Goal: Information Seeking & Learning: Check status

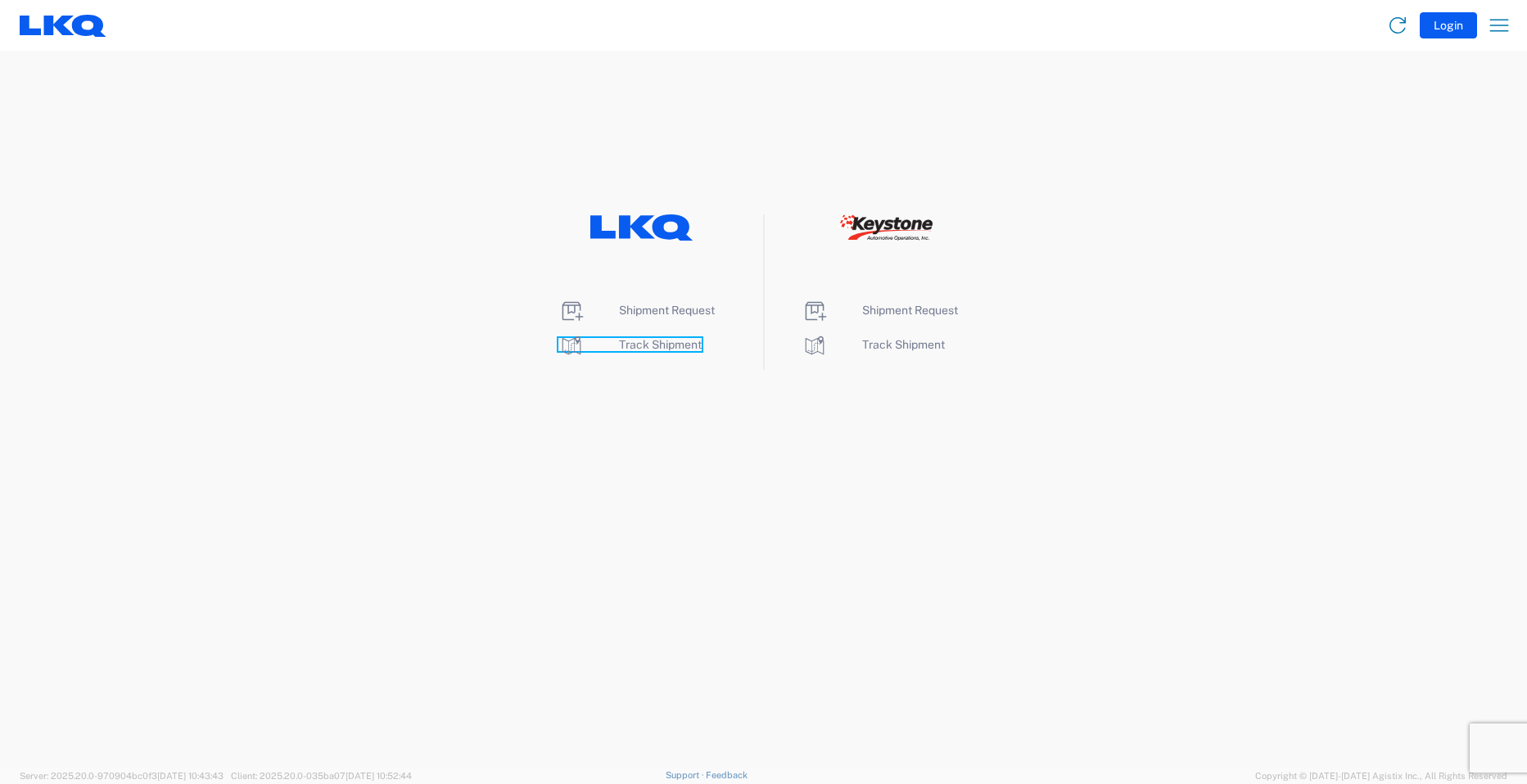
click at [647, 345] on span "Track Shipment" at bounding box center [660, 344] width 82 height 13
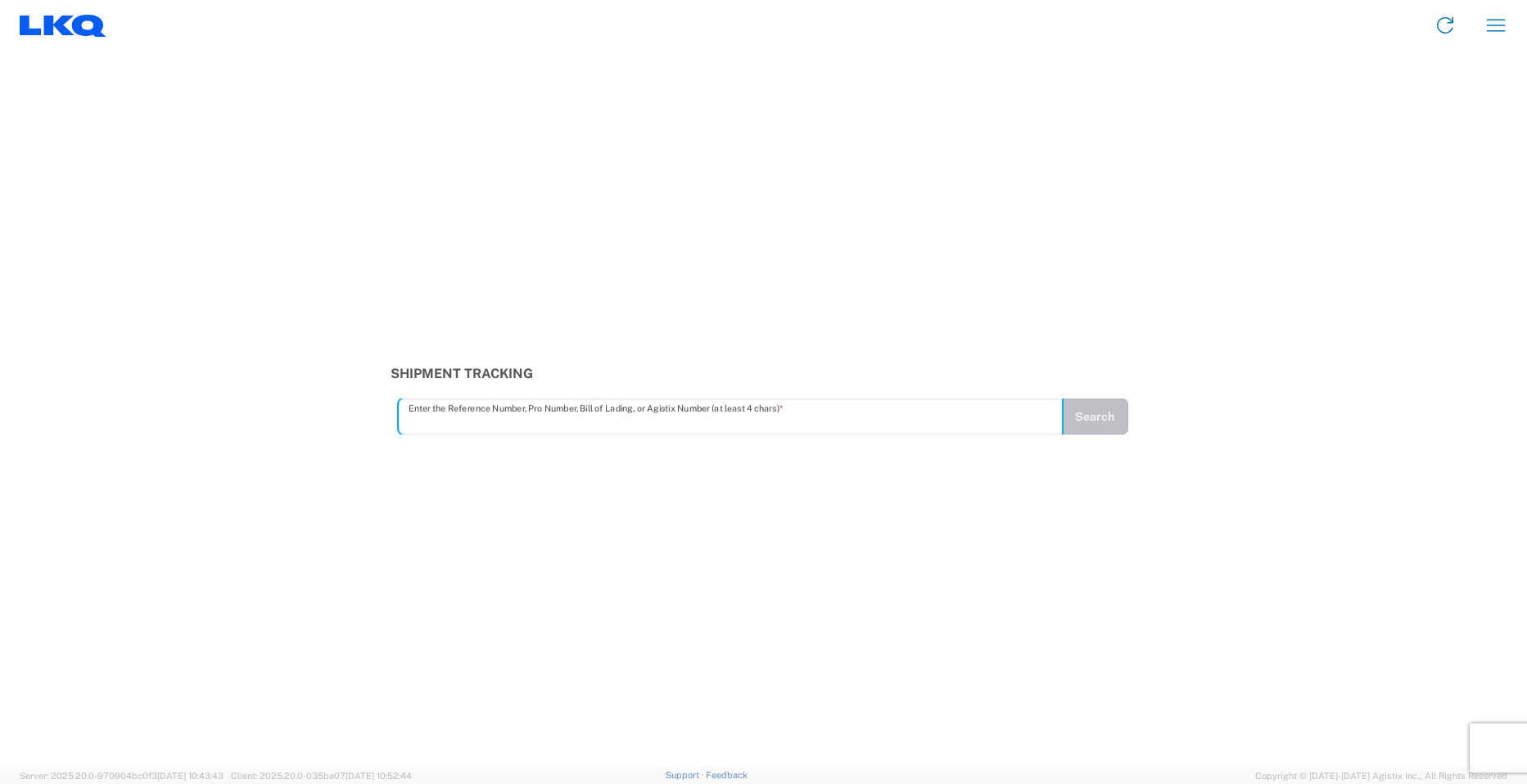
click at [575, 416] on input "text" at bounding box center [731, 418] width 645 height 29
type input "56681465"
click at [1093, 430] on button "Search" at bounding box center [1094, 417] width 67 height 36
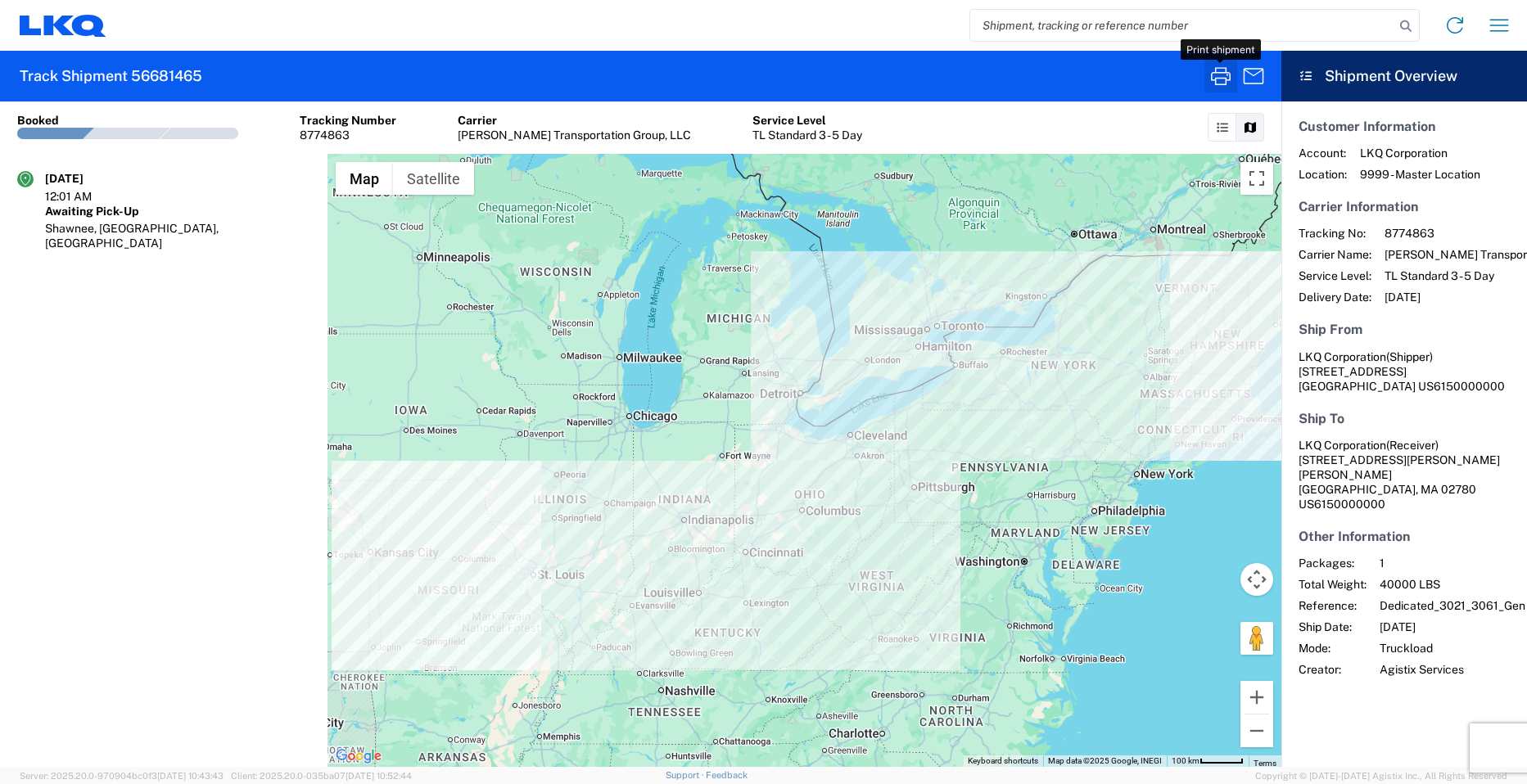
click at [1216, 81] on icon "button" at bounding box center [1221, 76] width 20 height 18
click at [1100, 17] on input "search" at bounding box center [1182, 25] width 424 height 31
type input "56681466"
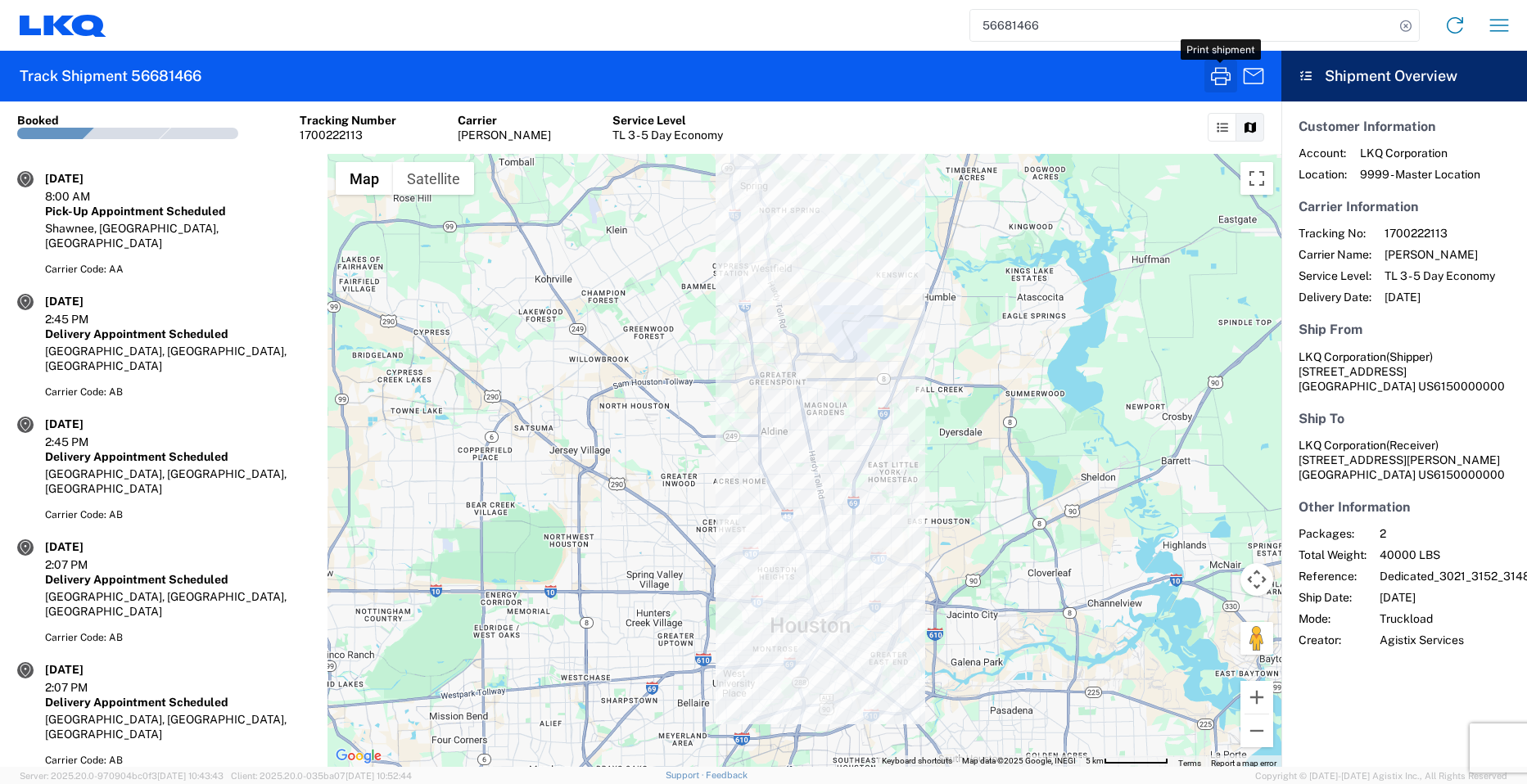
click at [1219, 81] on icon "button" at bounding box center [1221, 75] width 26 height 26
